Goal: Task Accomplishment & Management: Manage account settings

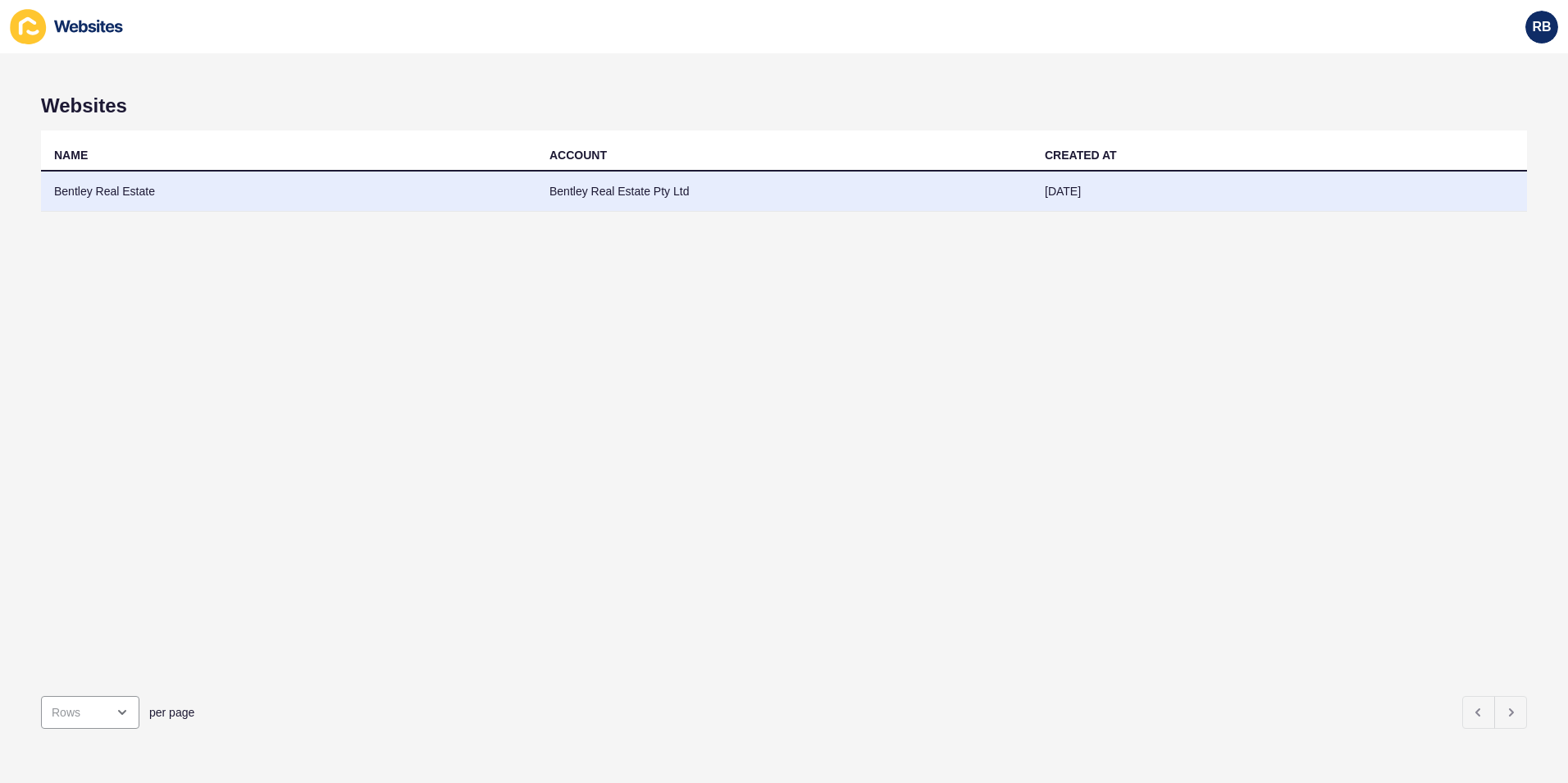
click at [70, 190] on td "Bentley Real Estate" at bounding box center [289, 191] width 495 height 40
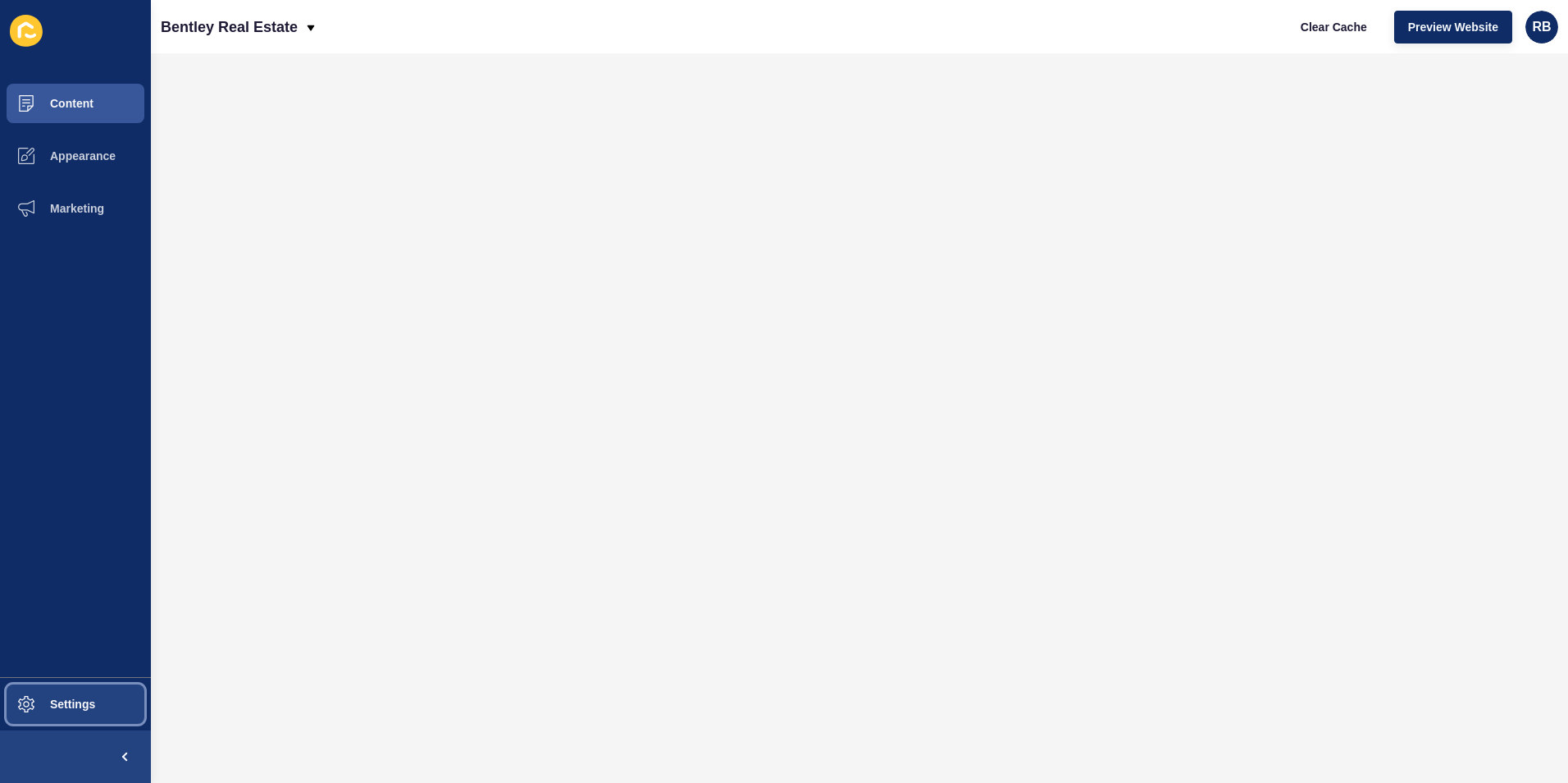
click at [45, 700] on span "Settings" at bounding box center [46, 703] width 98 height 13
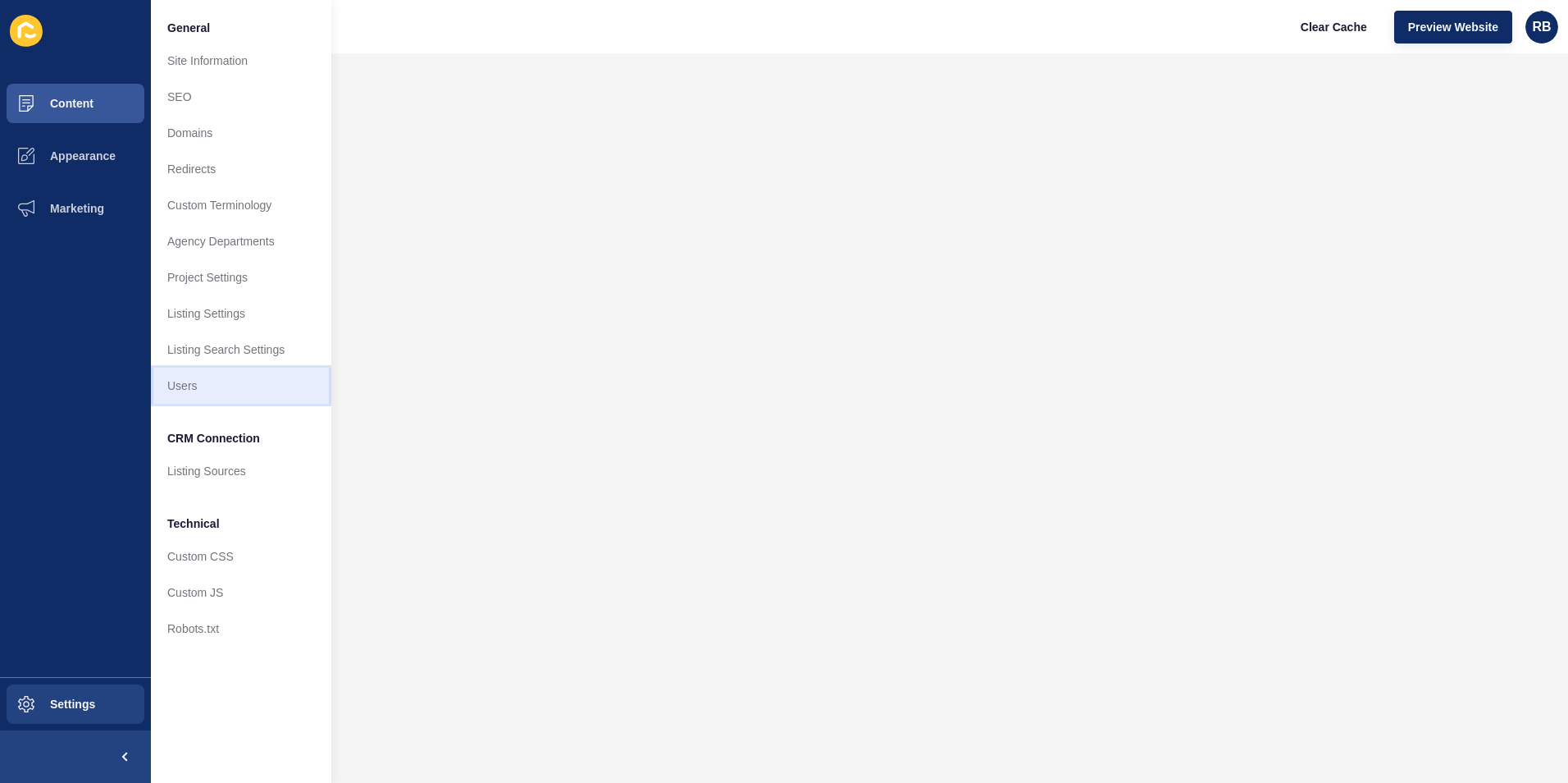
click at [170, 377] on link "Users" at bounding box center [241, 386] width 180 height 36
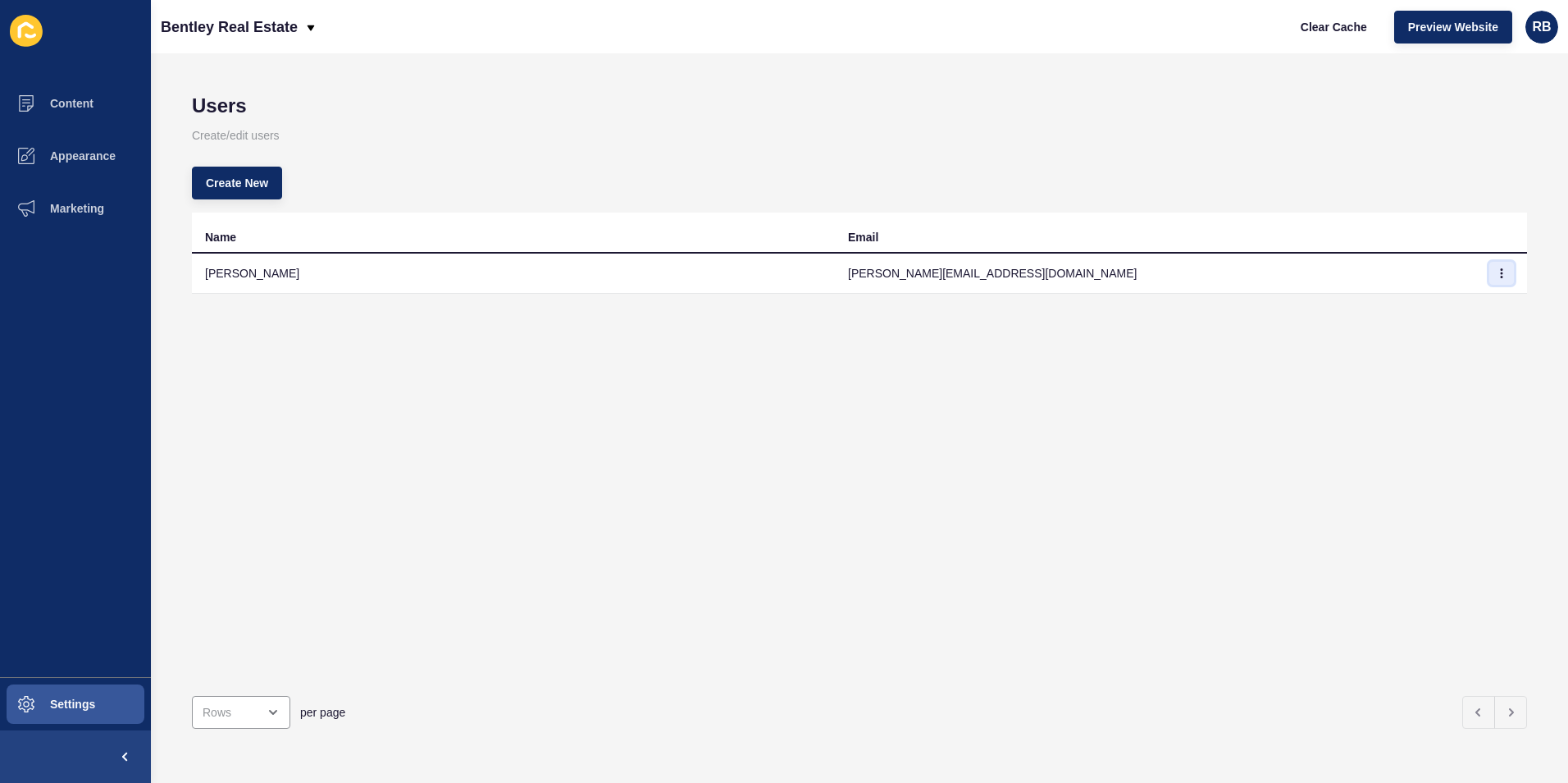
click at [1501, 269] on icon "button" at bounding box center [1501, 273] width 1 height 8
click at [1411, 307] on link "Edit" at bounding box center [1443, 305] width 114 height 36
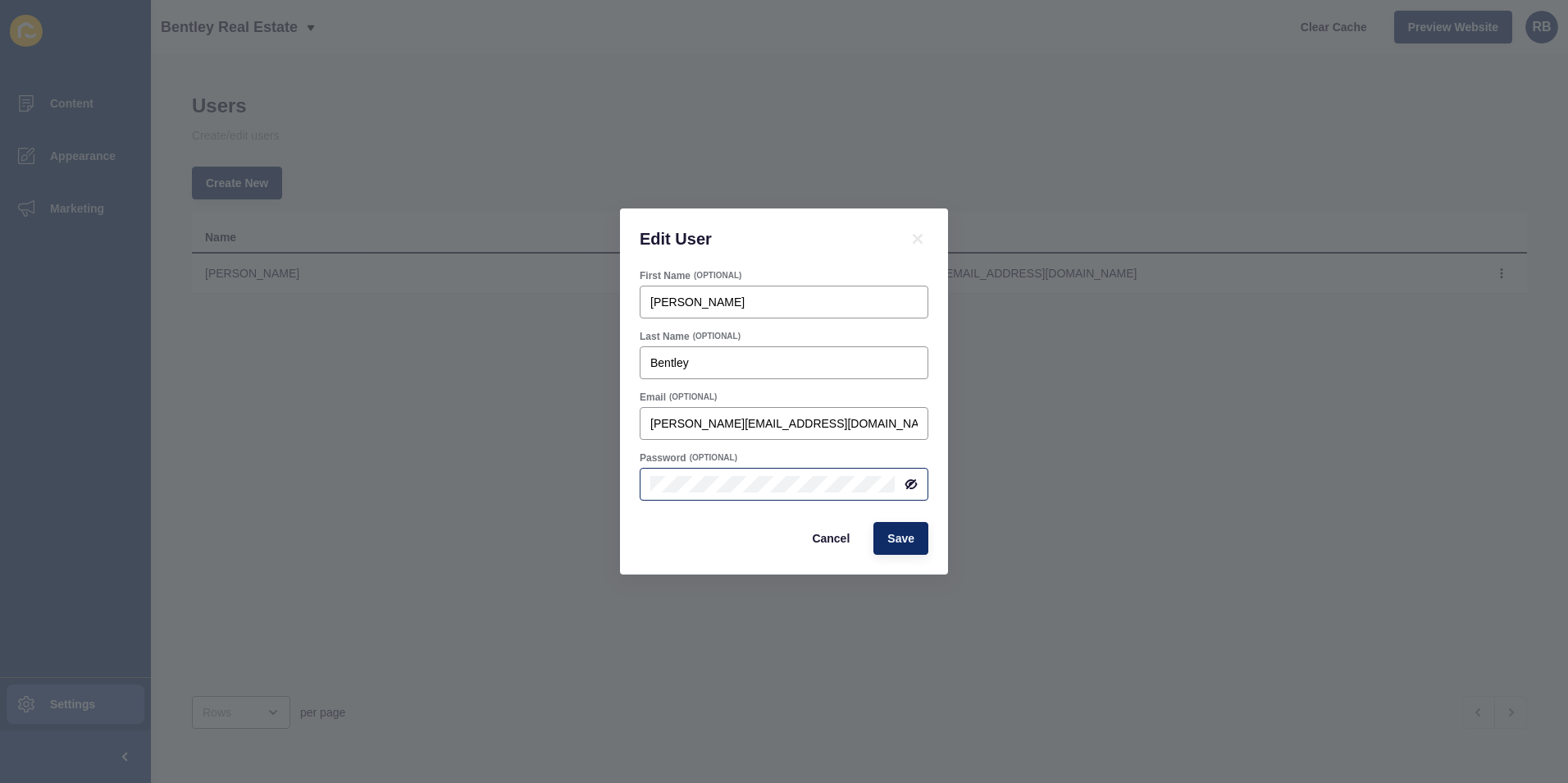
click at [911, 482] on icon at bounding box center [910, 484] width 8 height 8
click at [613, 484] on div "Edit User First Name (OPTIONAL) [PERSON_NAME] Last Name (OPTIONAL) [PERSON_NAME…" at bounding box center [784, 392] width 1568 height 783
click at [632, 525] on div "First Name (OPTIONAL) [PERSON_NAME] Last Name (OPTIONAL) [PERSON_NAME] Email (O…" at bounding box center [784, 422] width 328 height 305
click at [898, 534] on span "Save" at bounding box center [901, 537] width 27 height 17
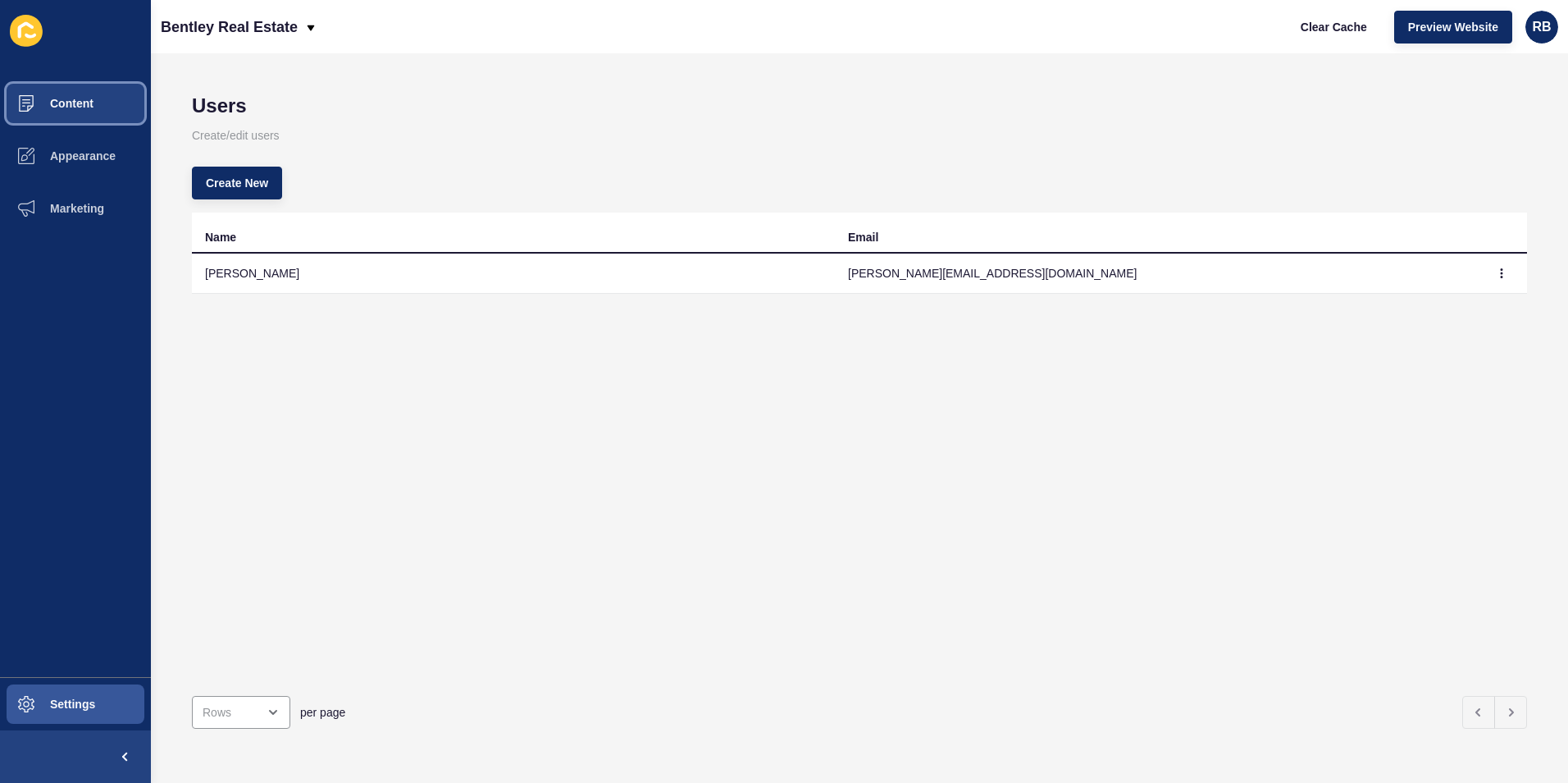
click at [64, 95] on button "Content" at bounding box center [75, 104] width 151 height 53
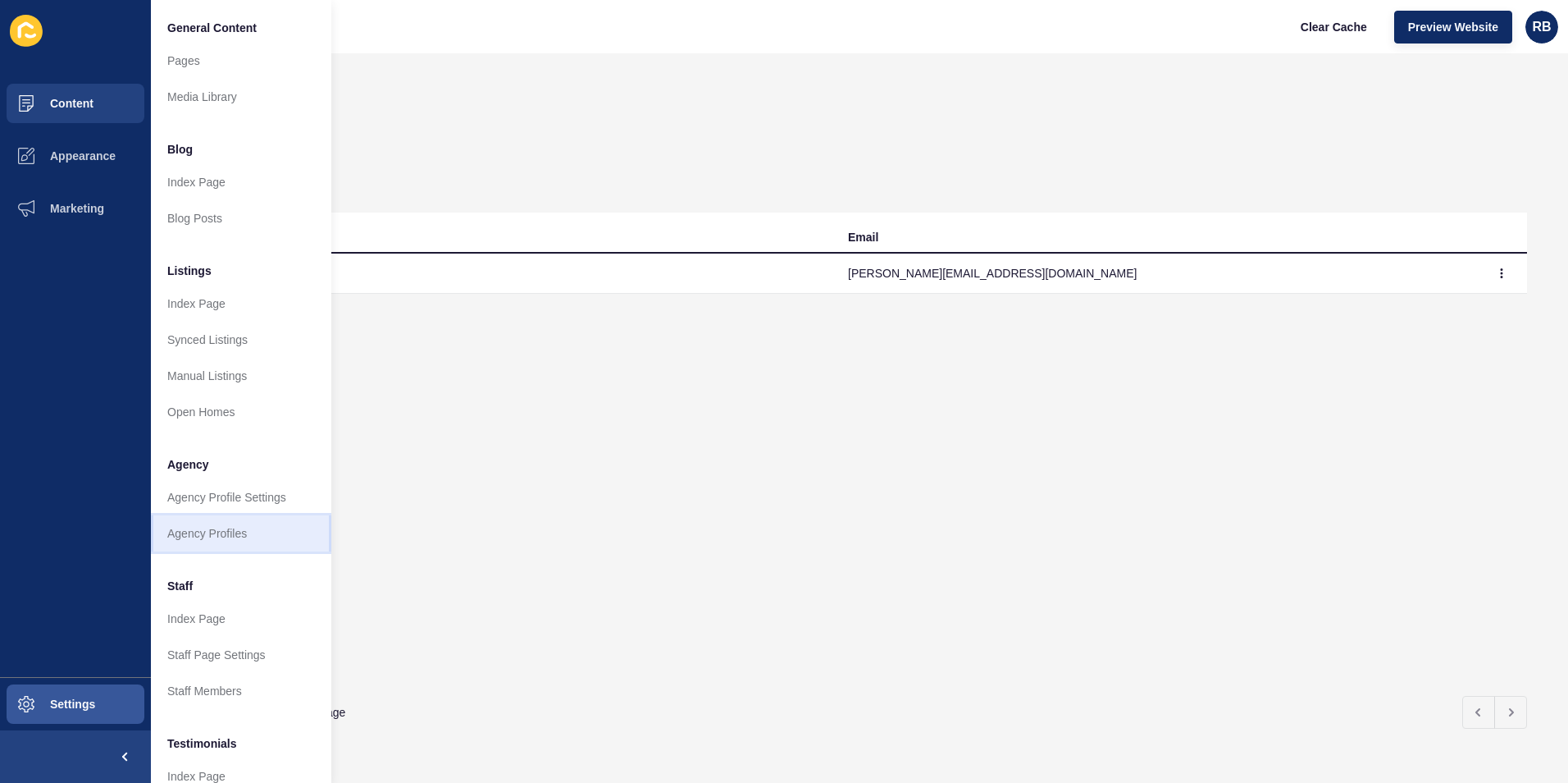
click at [220, 534] on link "Agency Profiles" at bounding box center [241, 532] width 180 height 36
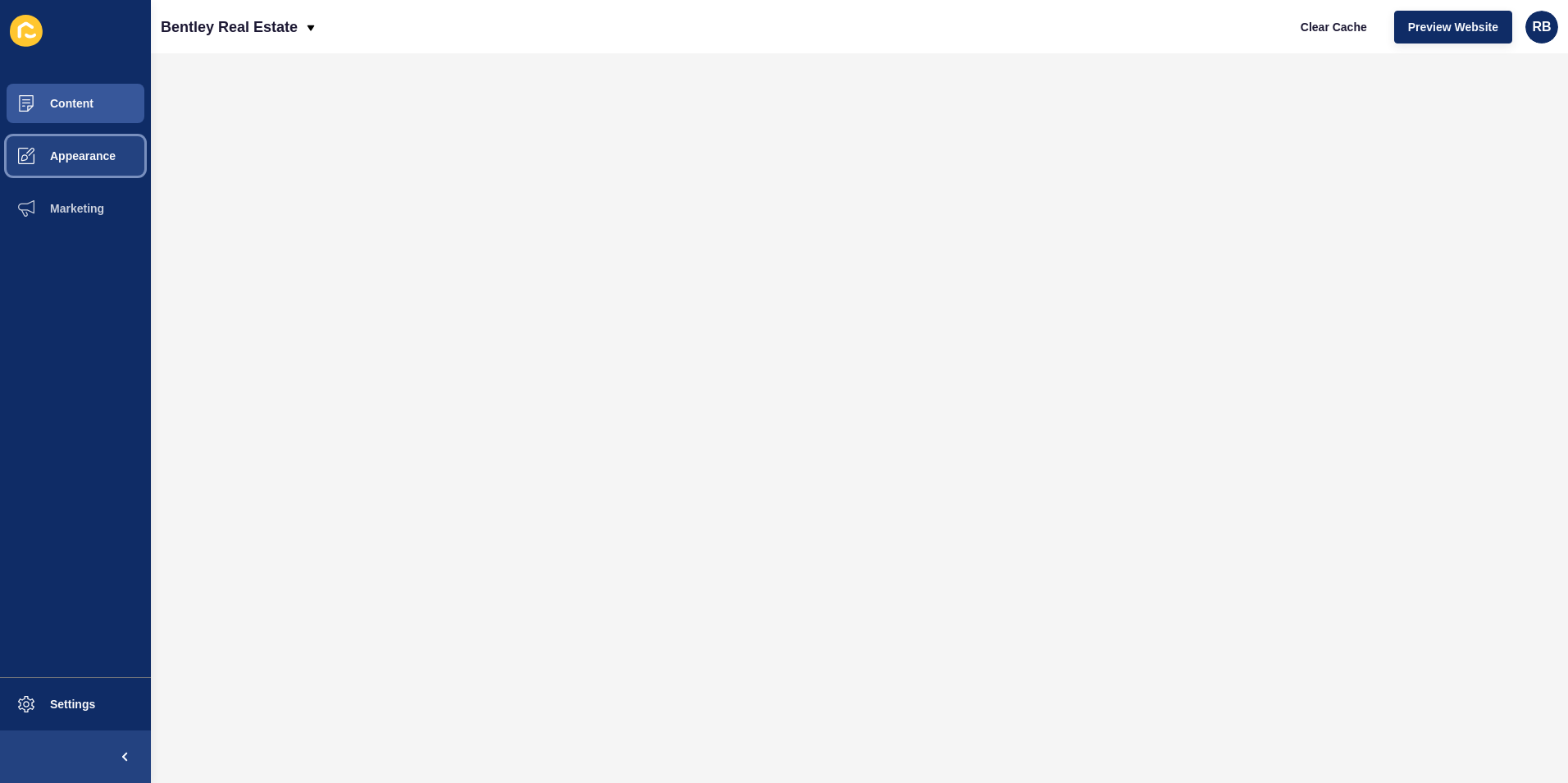
click at [60, 160] on span "Appearance" at bounding box center [56, 156] width 118 height 13
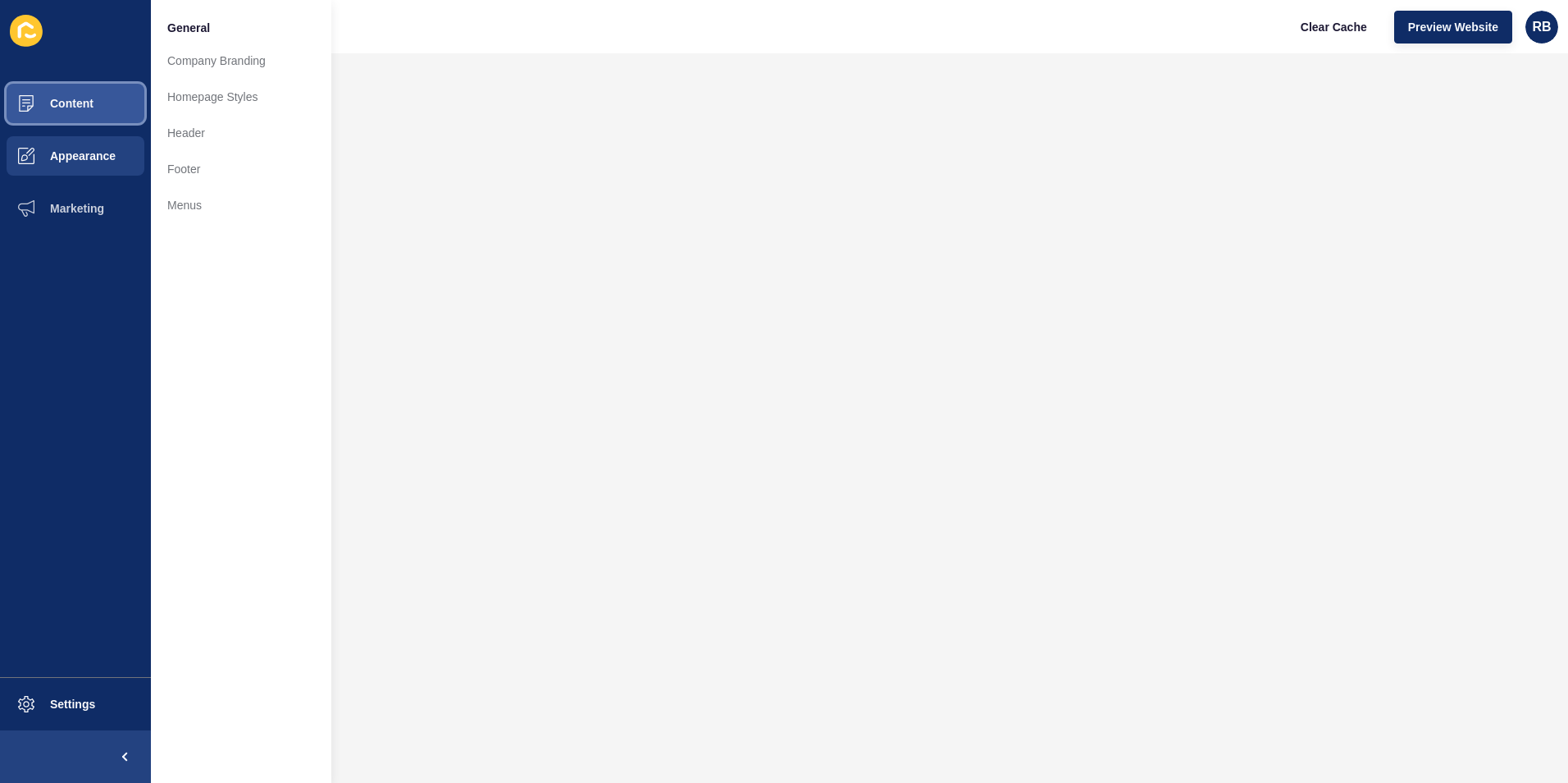
click at [49, 97] on span "Content" at bounding box center [45, 103] width 96 height 13
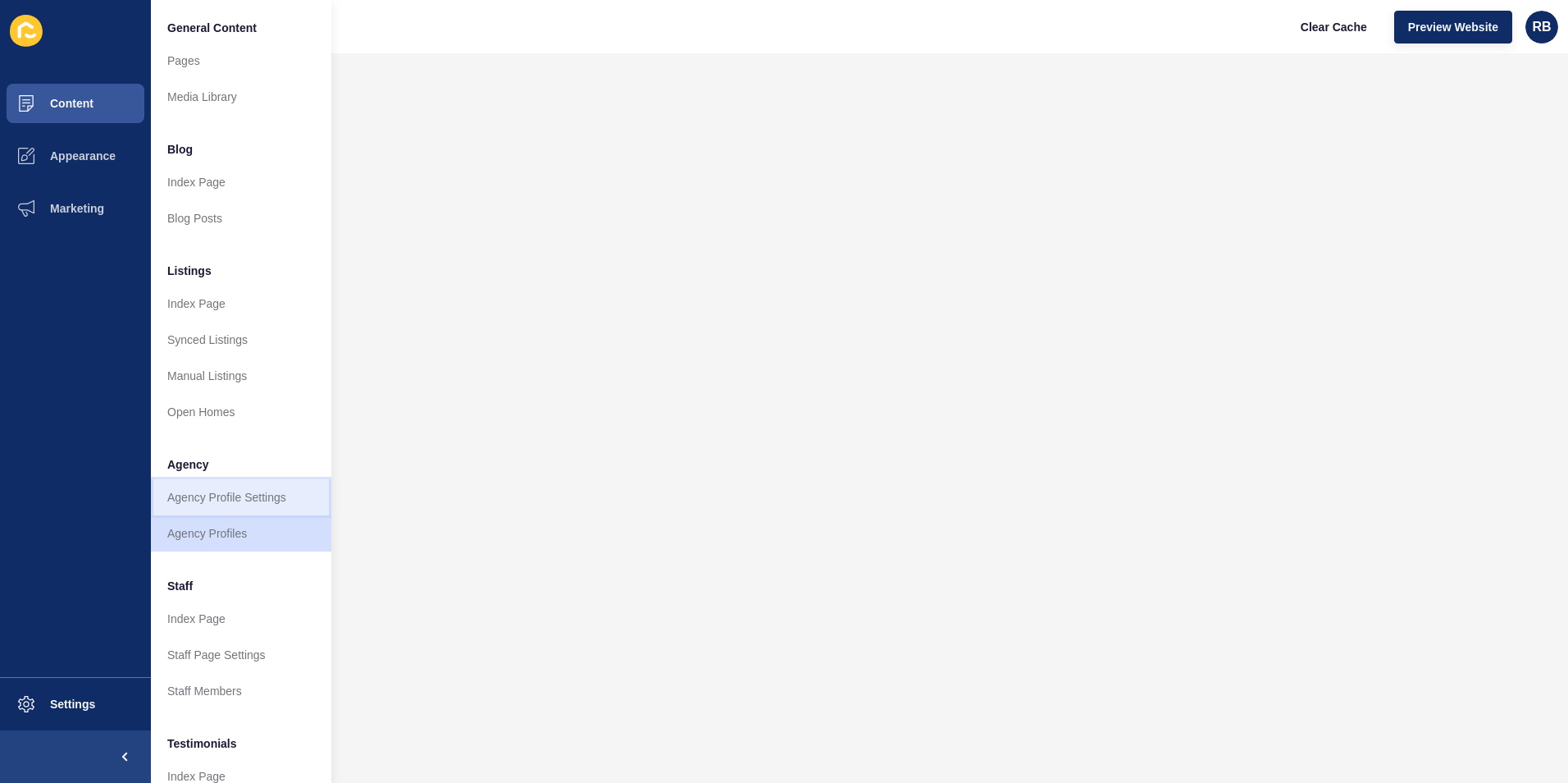
click at [237, 495] on link "Agency Profile Settings" at bounding box center [241, 496] width 180 height 36
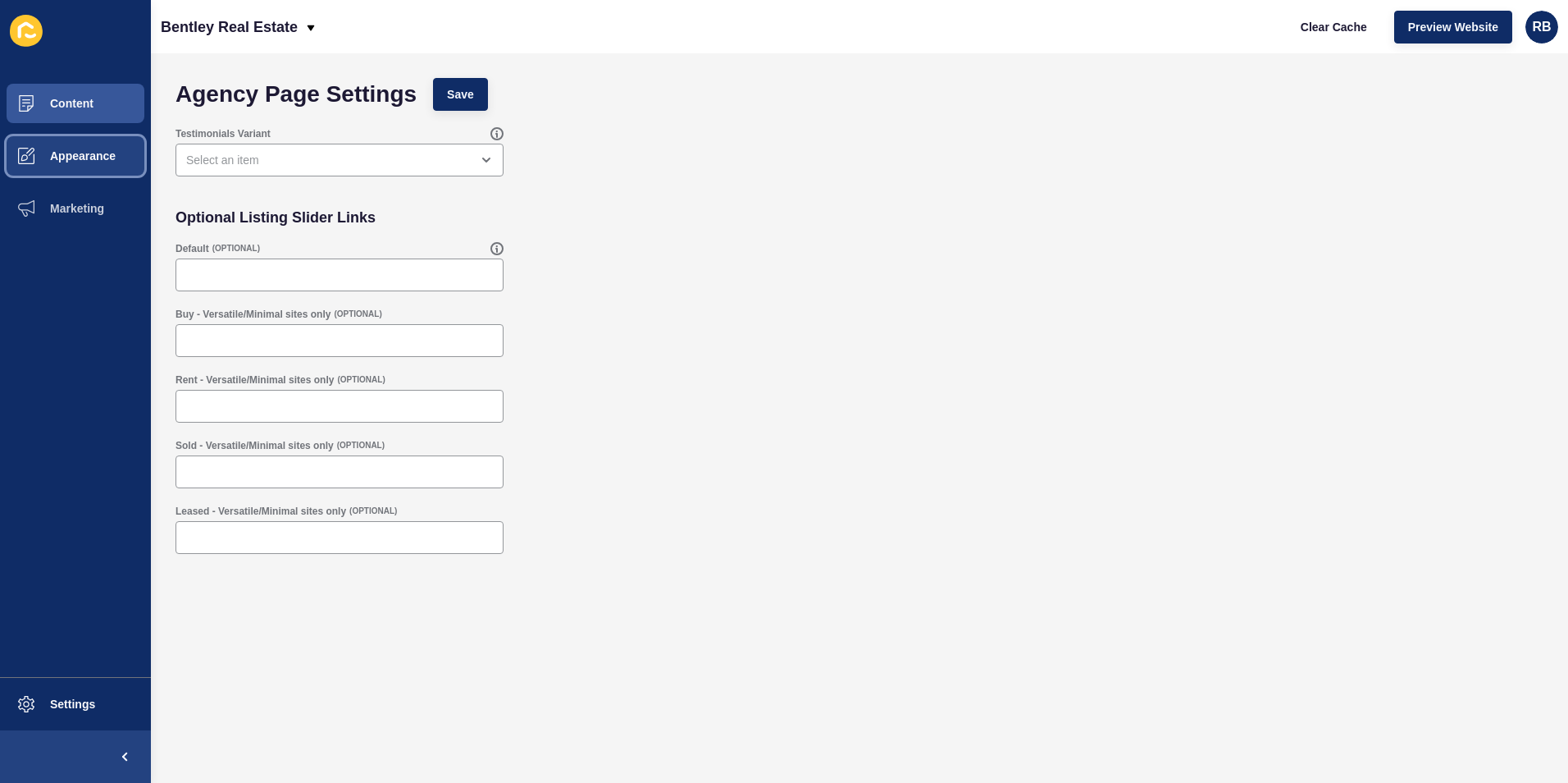
click at [61, 152] on span "Appearance" at bounding box center [56, 156] width 118 height 13
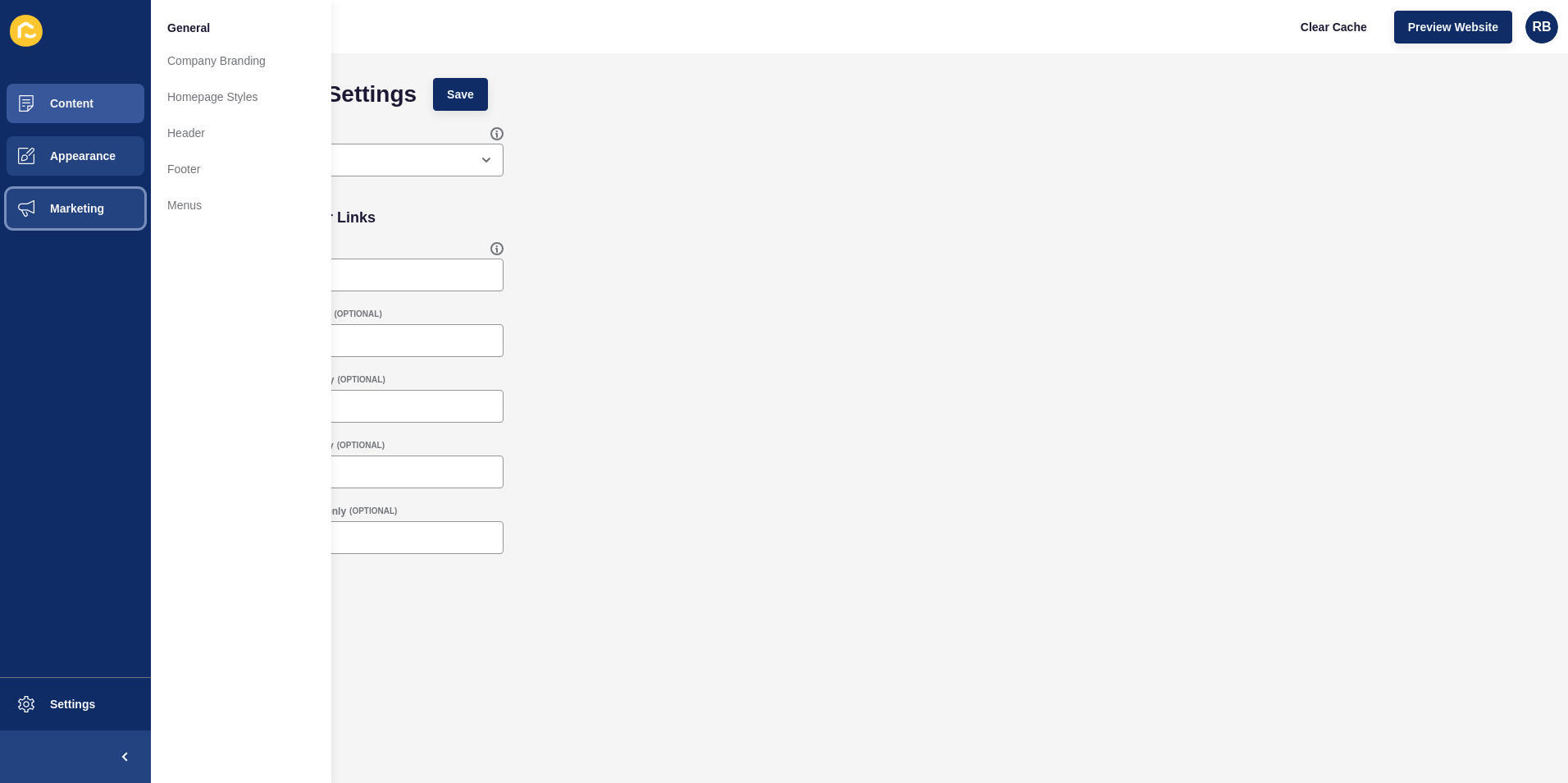
click at [57, 205] on span "Marketing" at bounding box center [50, 207] width 107 height 13
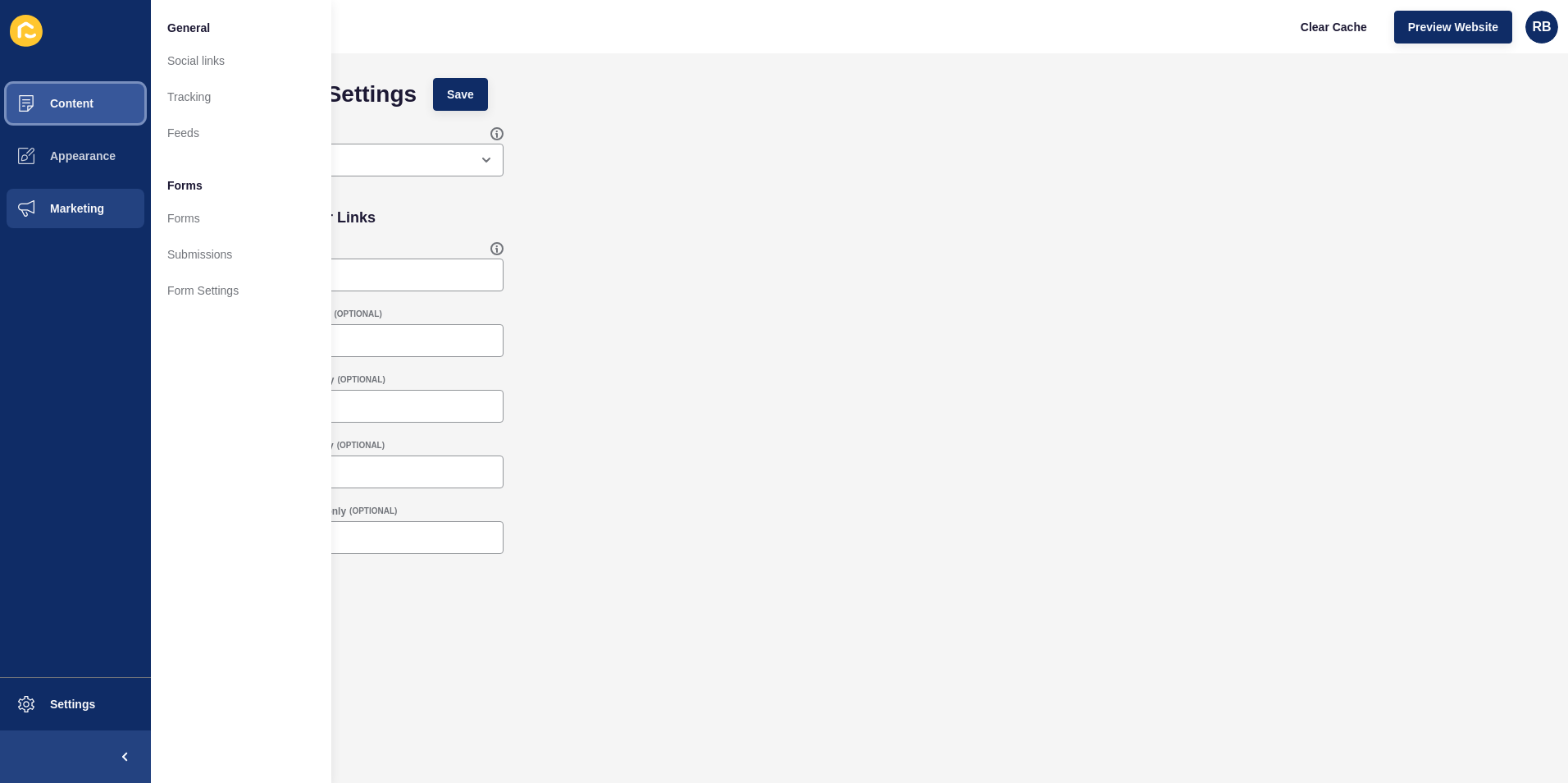
click at [48, 99] on span "Content" at bounding box center [45, 103] width 96 height 13
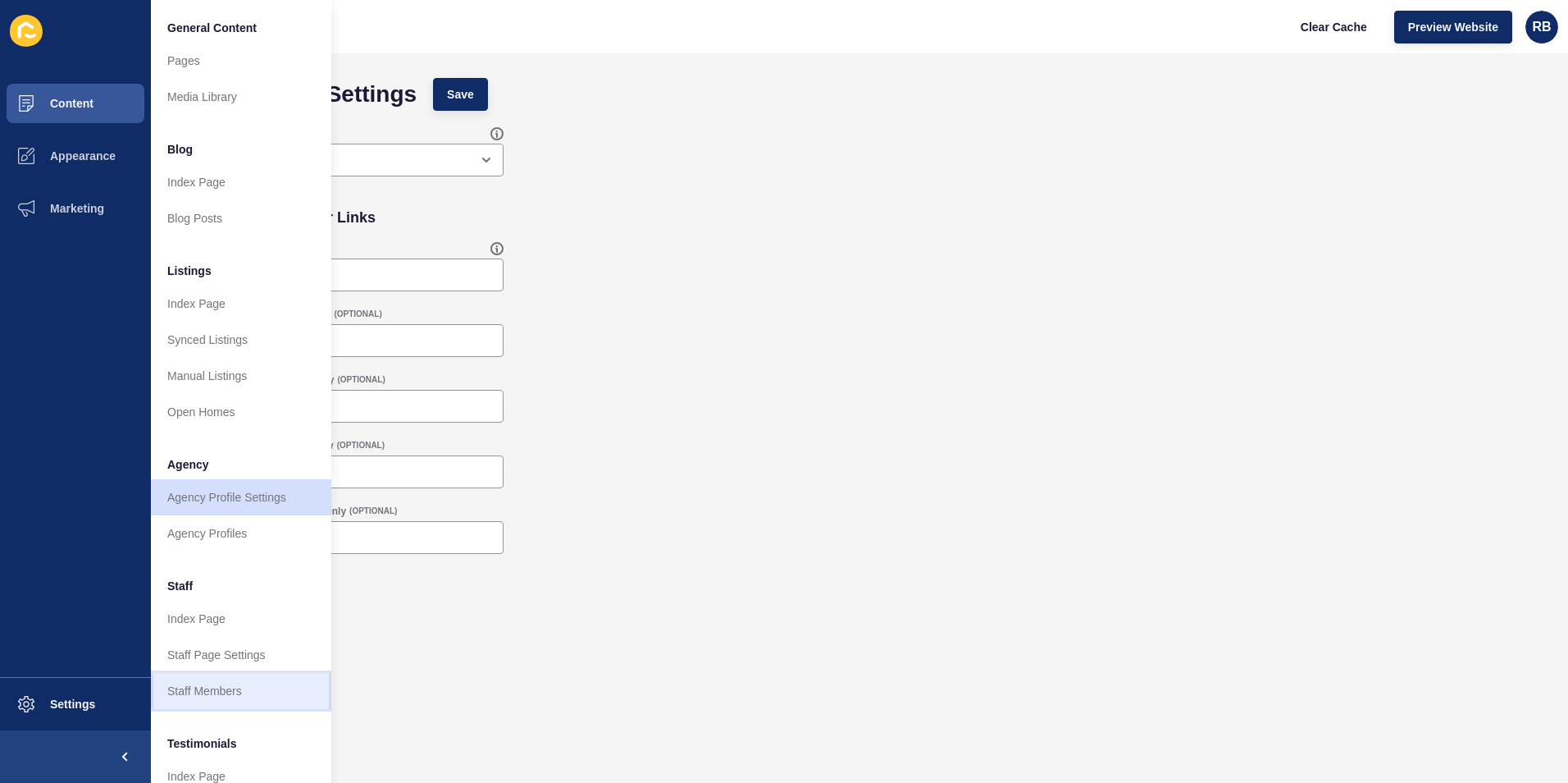
click at [198, 683] on link "Staff Members" at bounding box center [241, 690] width 180 height 36
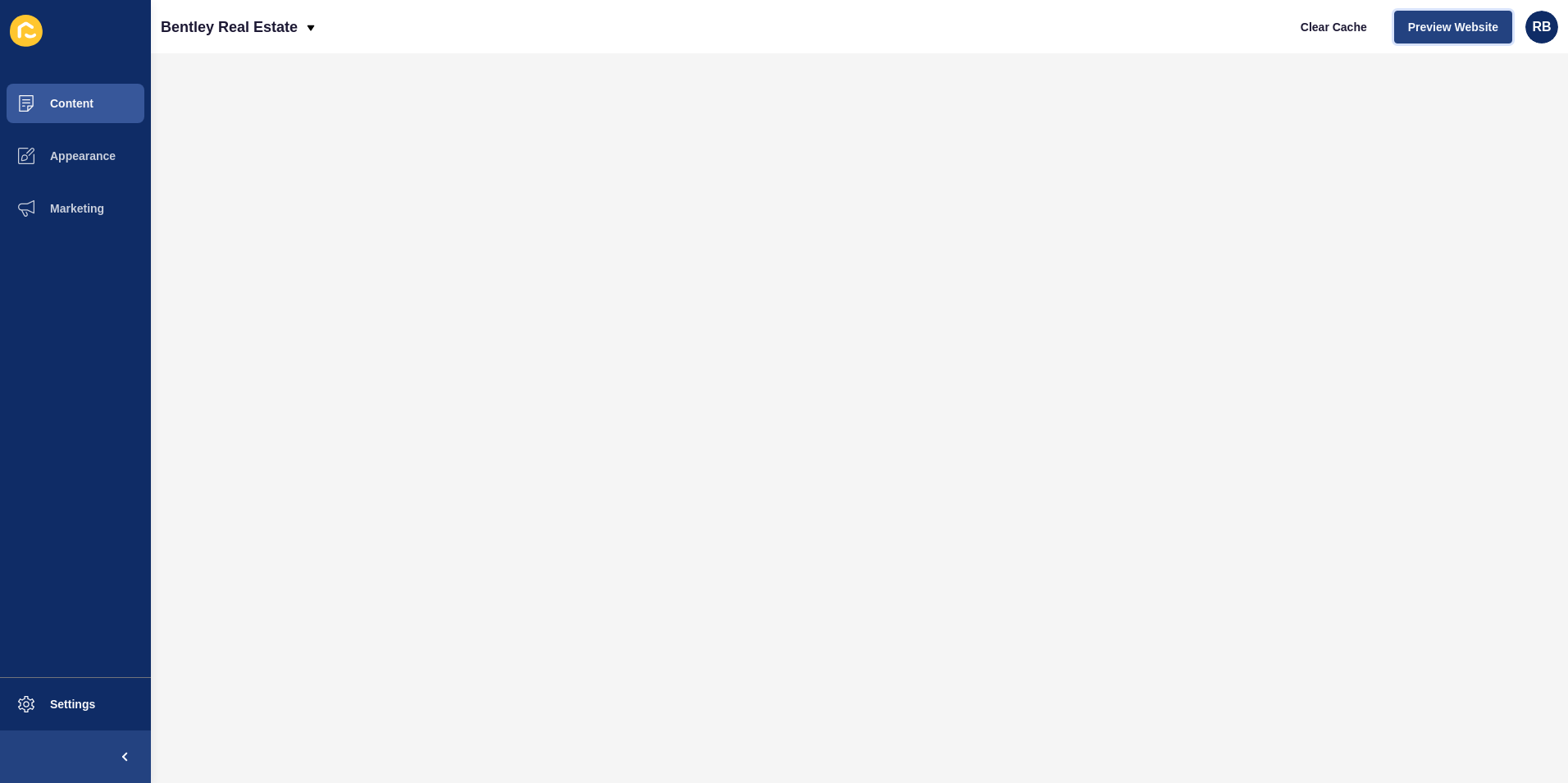
click at [1456, 23] on span "Preview Website" at bounding box center [1453, 26] width 90 height 17
click at [67, 100] on span "Content" at bounding box center [45, 103] width 96 height 13
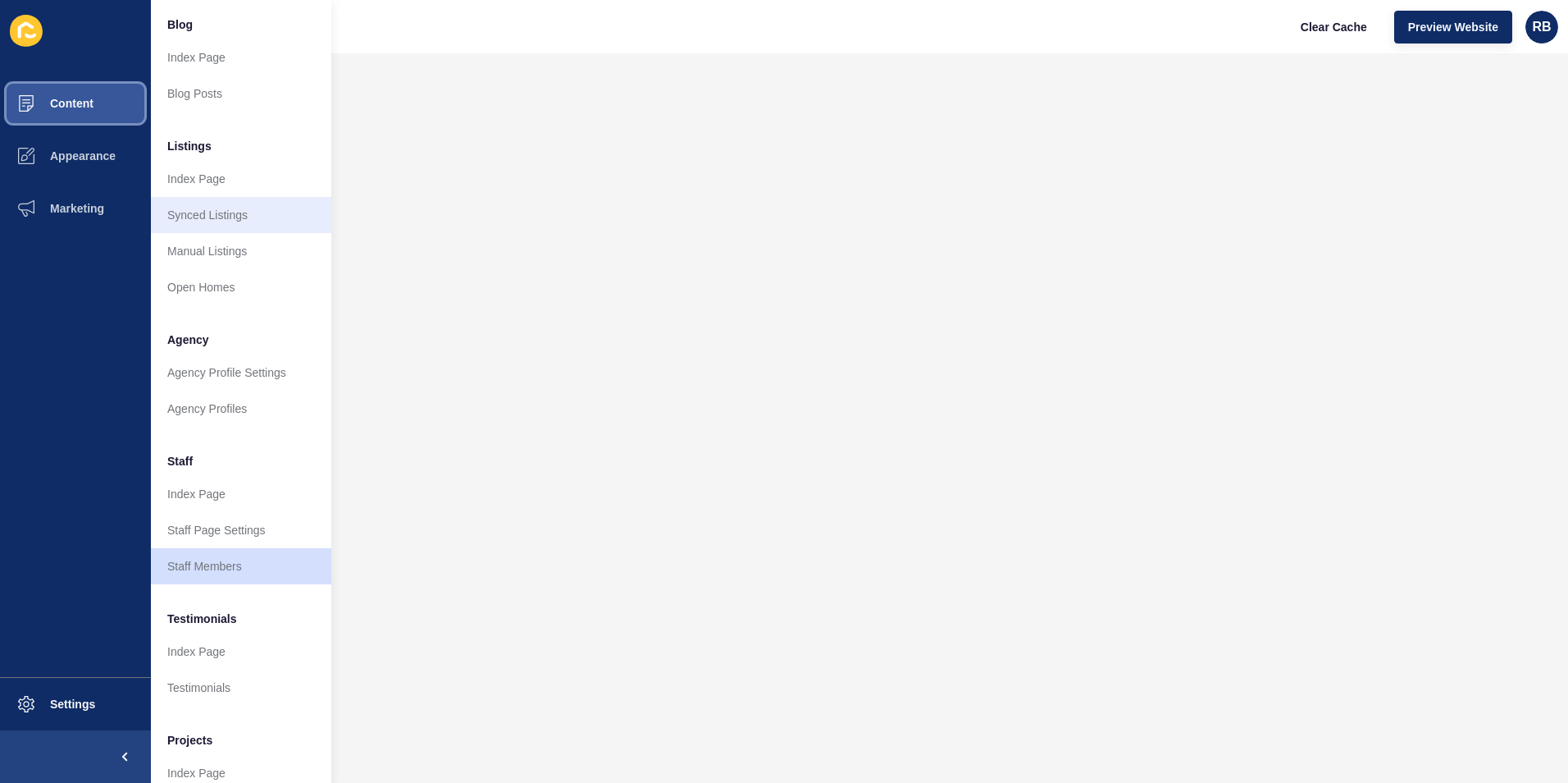
scroll to position [164, 0]
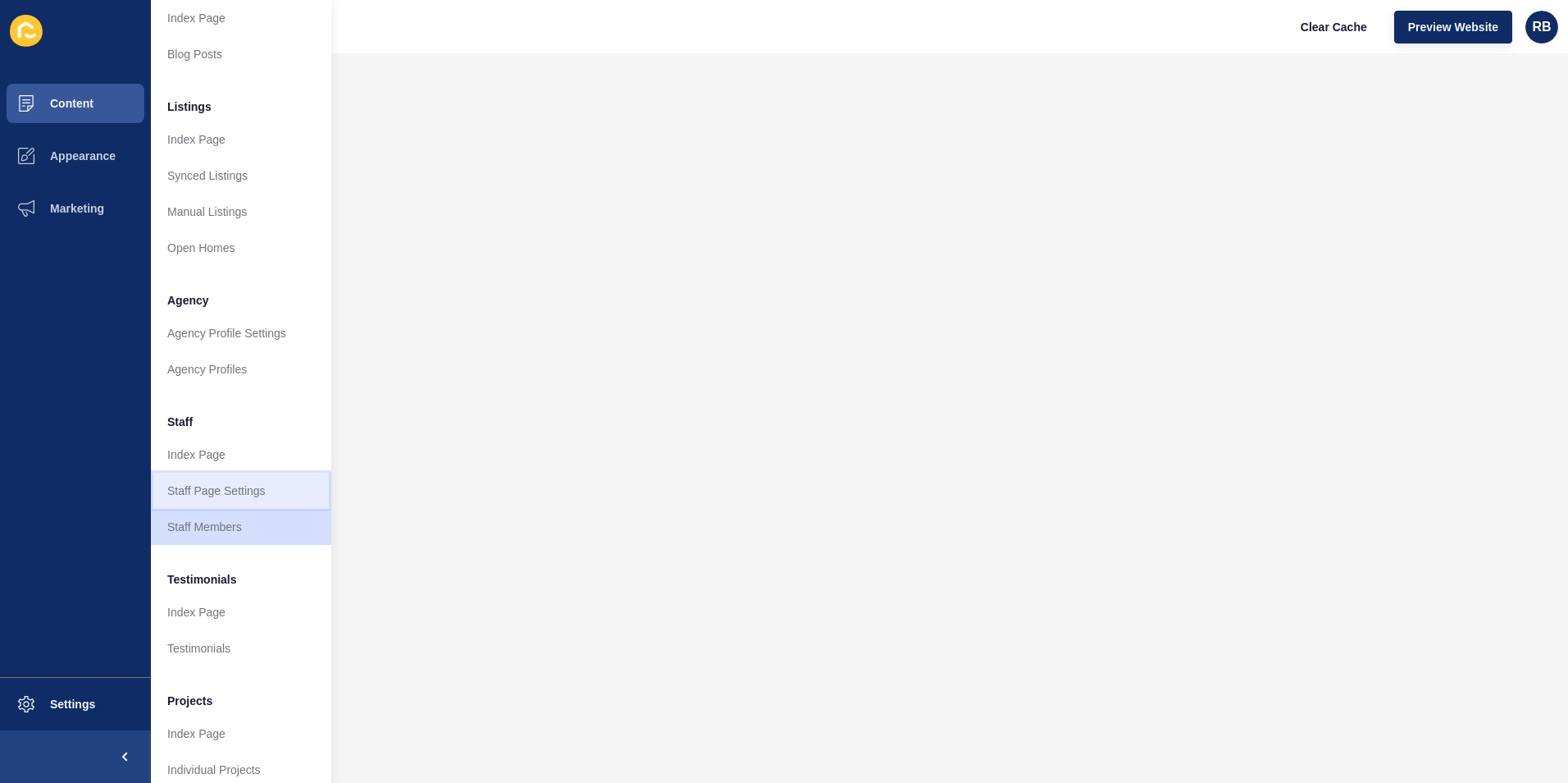
click at [183, 484] on link "Staff Page Settings" at bounding box center [241, 490] width 180 height 36
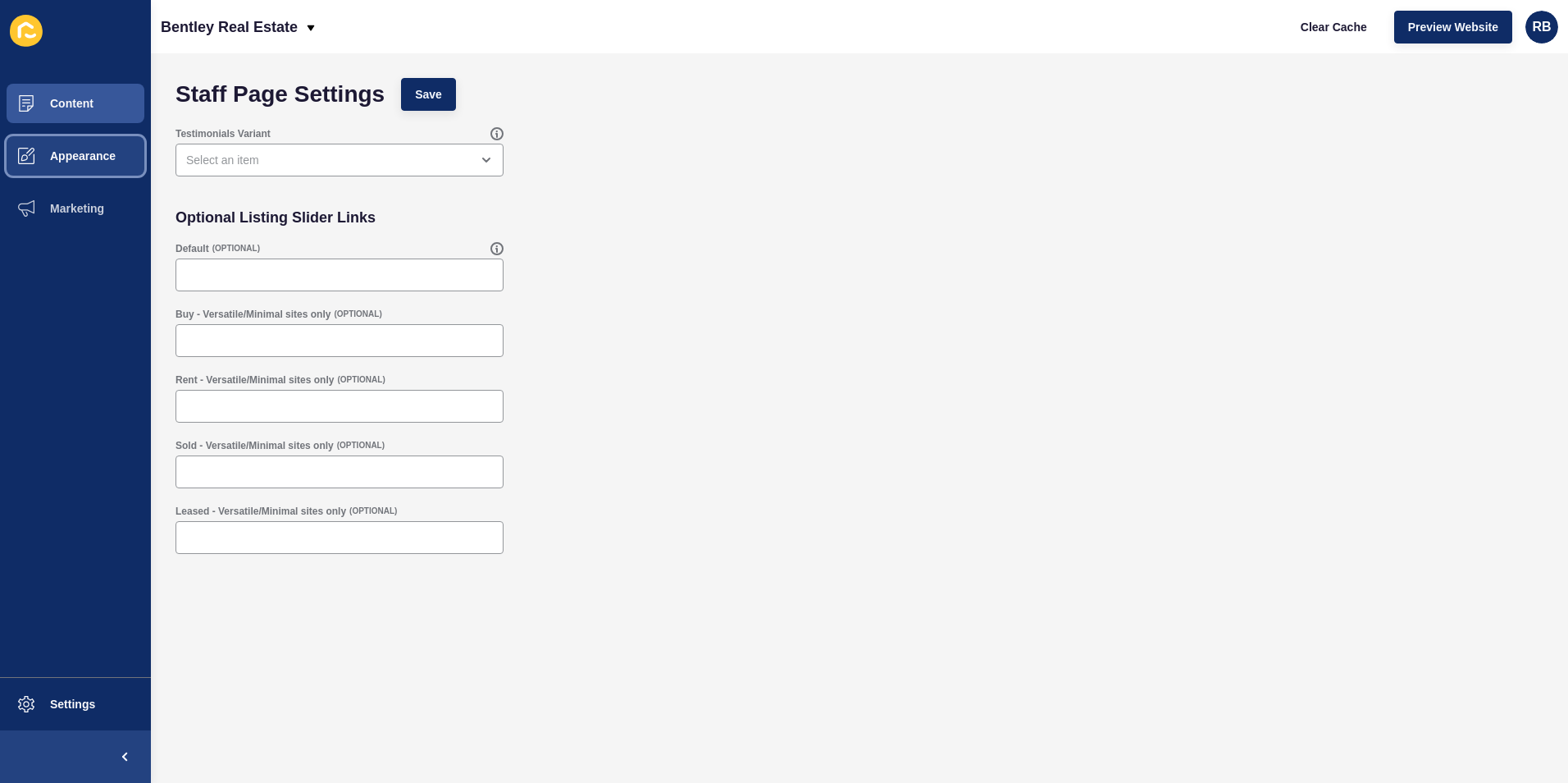
click at [74, 155] on span "Appearance" at bounding box center [56, 156] width 118 height 13
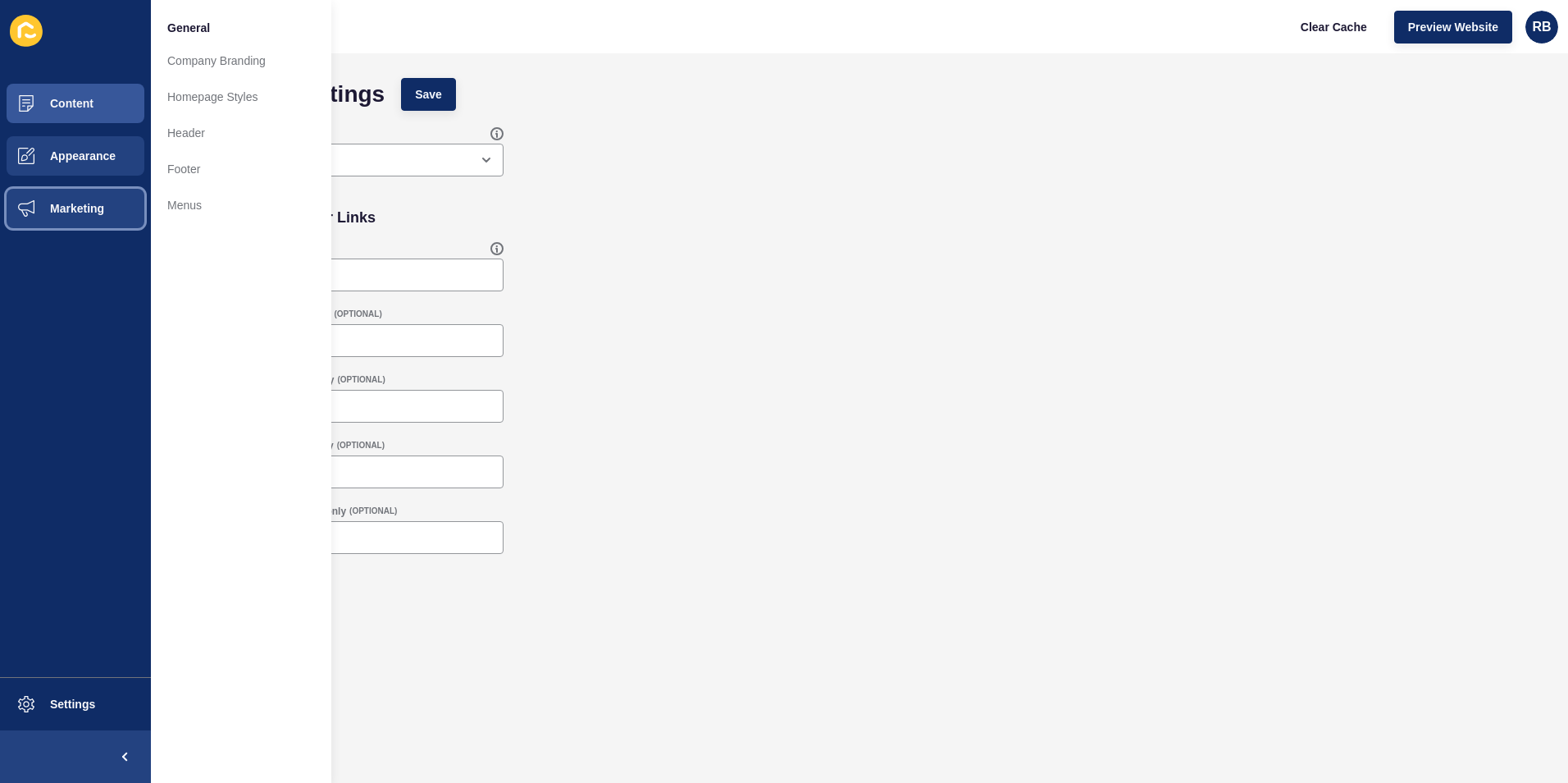
click at [68, 211] on span "Marketing" at bounding box center [50, 207] width 107 height 13
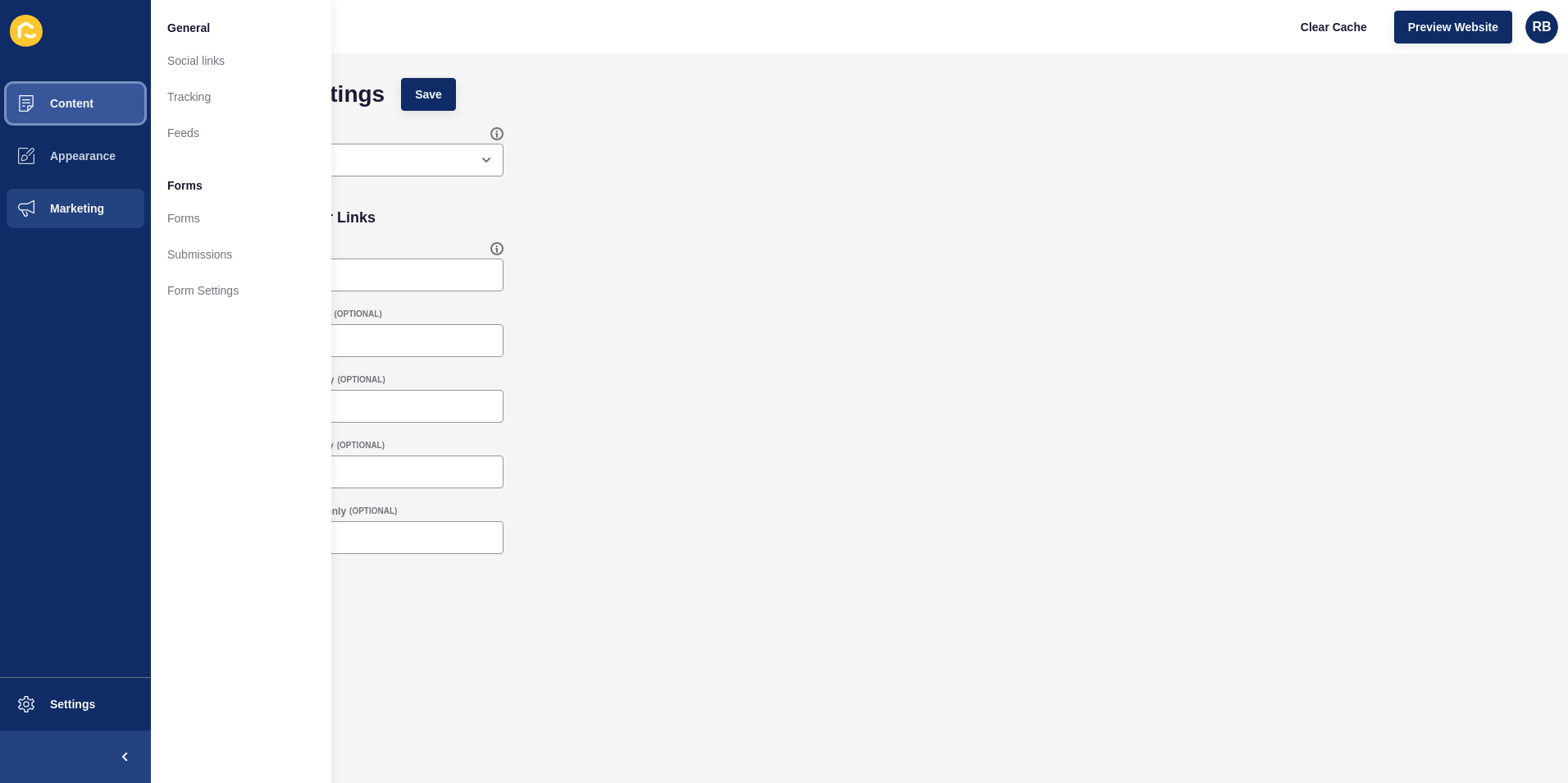
click at [76, 100] on span "Content" at bounding box center [45, 103] width 96 height 13
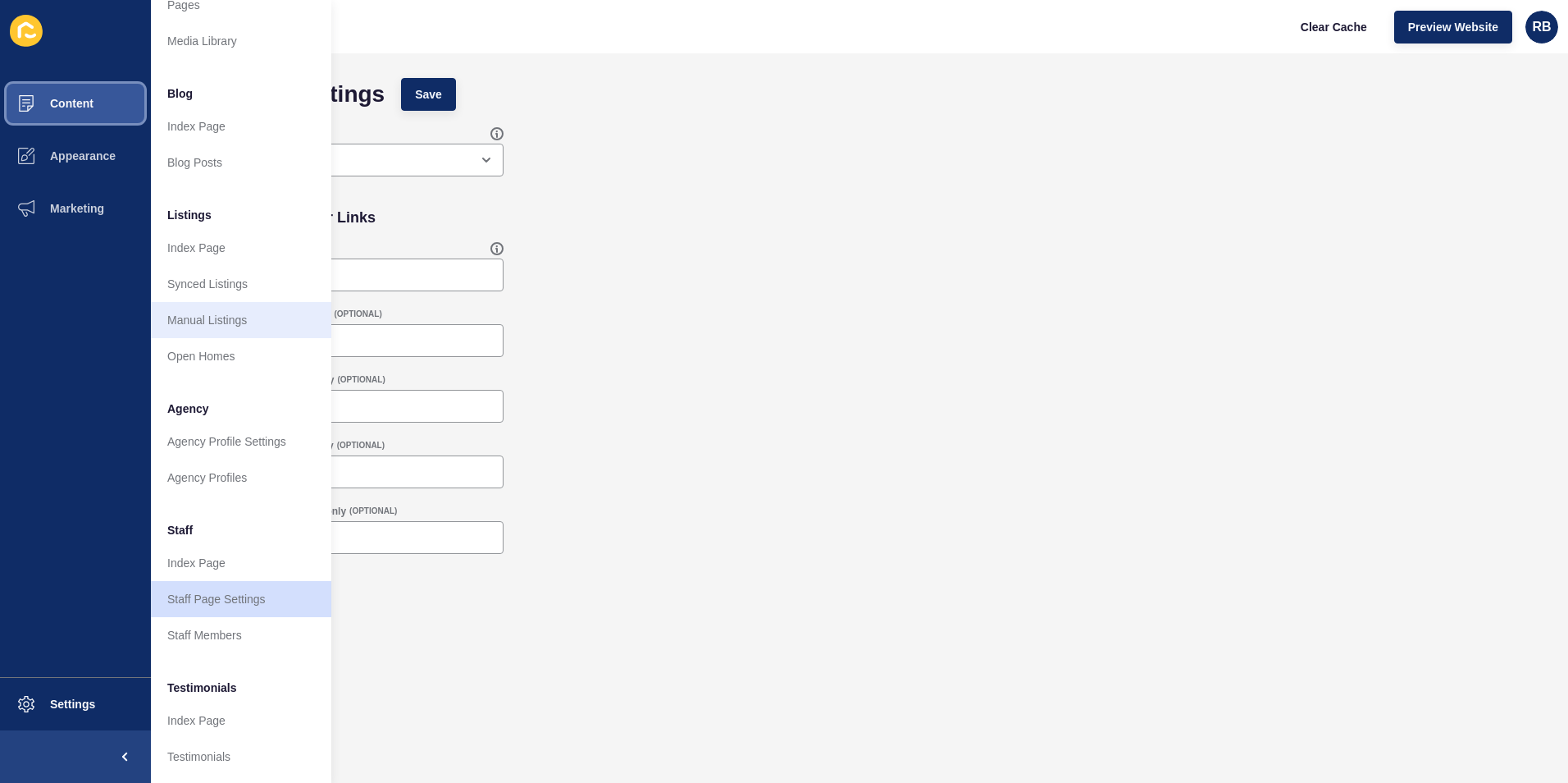
scroll to position [82, 0]
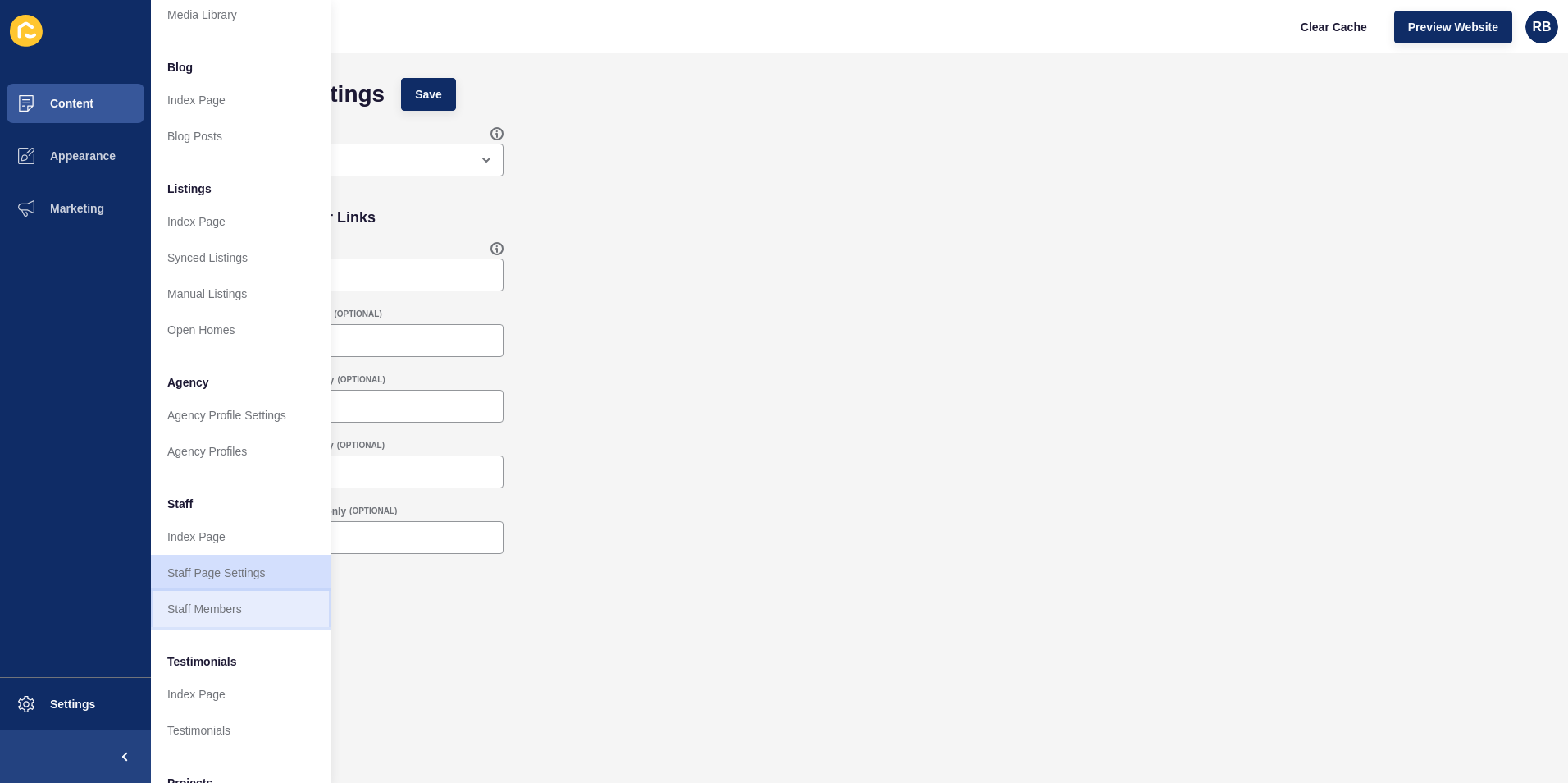
click at [190, 603] on link "Staff Members" at bounding box center [241, 608] width 180 height 36
